Goal: Task Accomplishment & Management: Complete application form

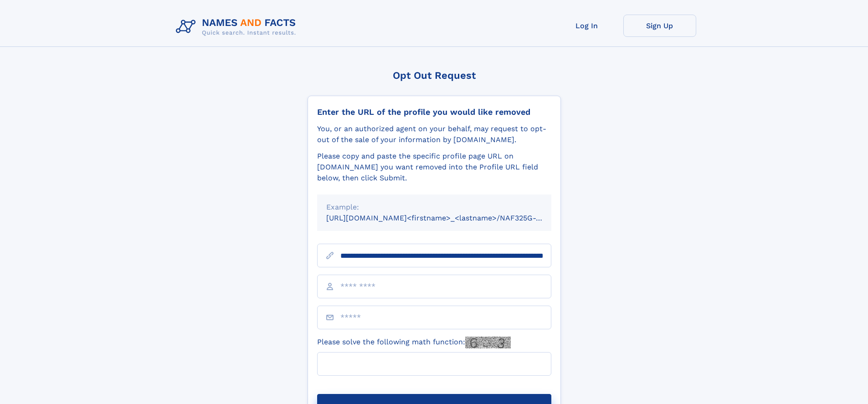
scroll to position [0, 92]
type input "**********"
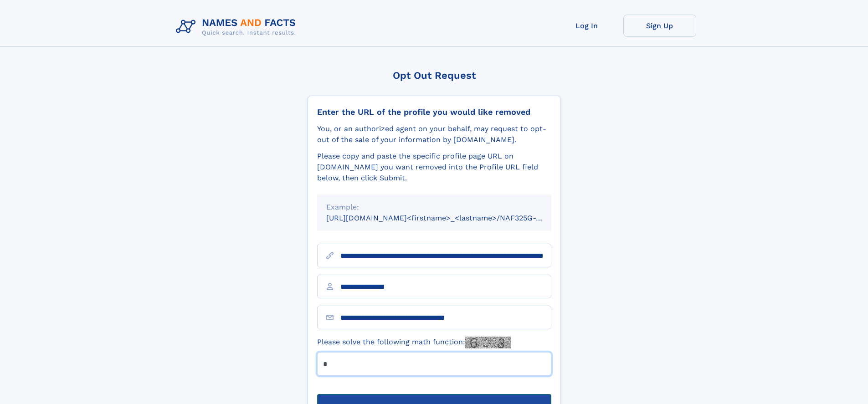
type input "*"
click at [434, 394] on button "Submit Opt Out Request" at bounding box center [434, 408] width 234 height 29
